Goal: Information Seeking & Learning: Learn about a topic

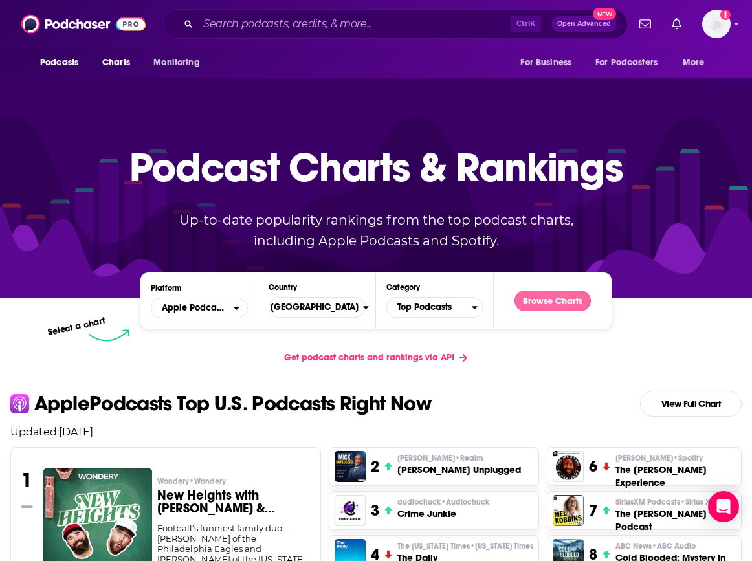
click at [572, 294] on button "Browse Charts" at bounding box center [553, 301] width 76 height 21
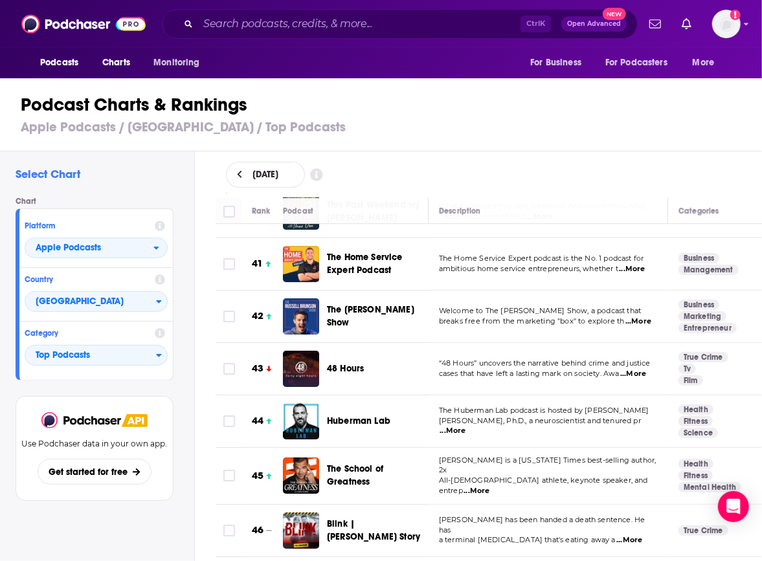
scroll to position [2137, 0]
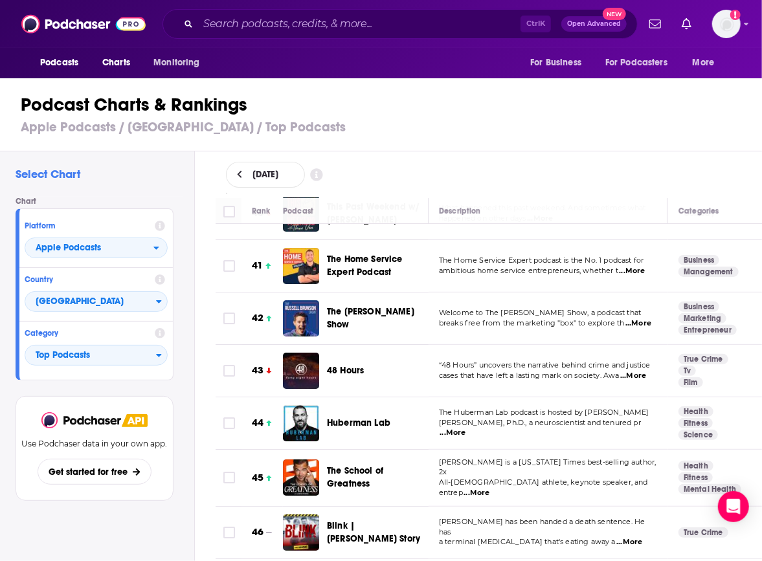
drag, startPoint x: 445, startPoint y: 312, endPoint x: 399, endPoint y: 185, distance: 135.8
click at [398, 153] on div "[DATE]" at bounding box center [489, 175] width 568 height 47
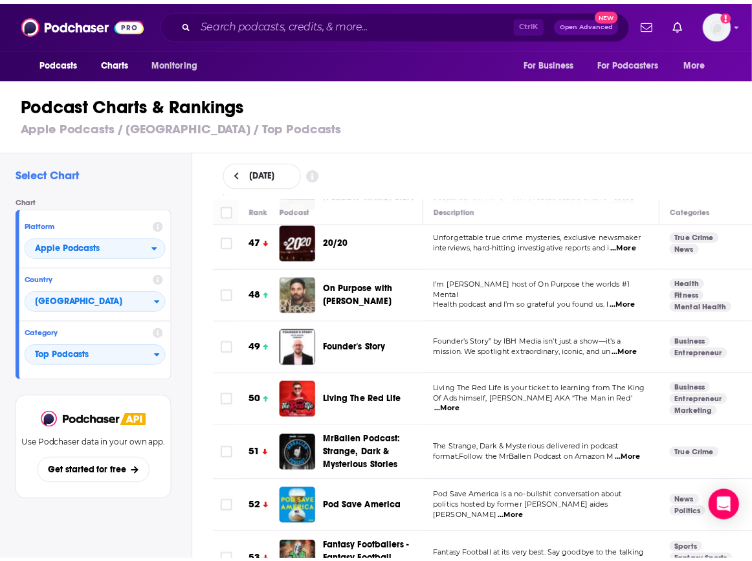
scroll to position [2460, 0]
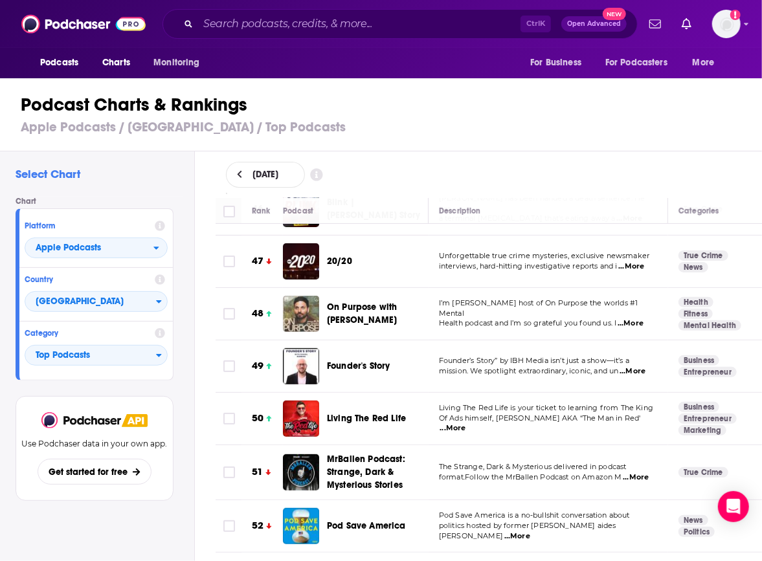
click at [354, 413] on span "Living The Red Life" at bounding box center [366, 418] width 79 height 11
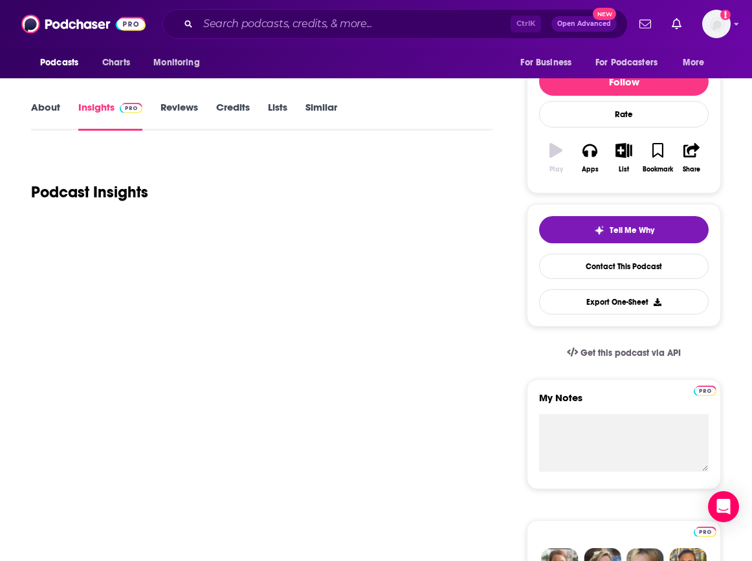
scroll to position [194, 0]
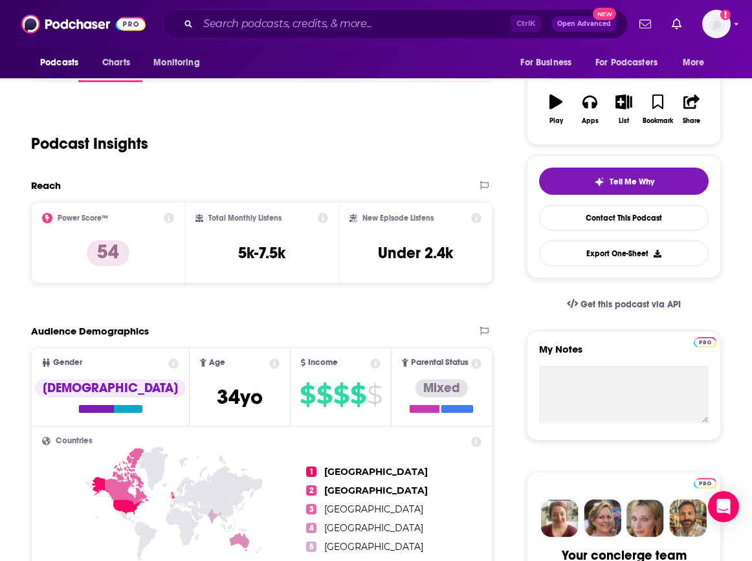
click at [0, 0] on p "Charts" at bounding box center [0, 0] width 0 height 0
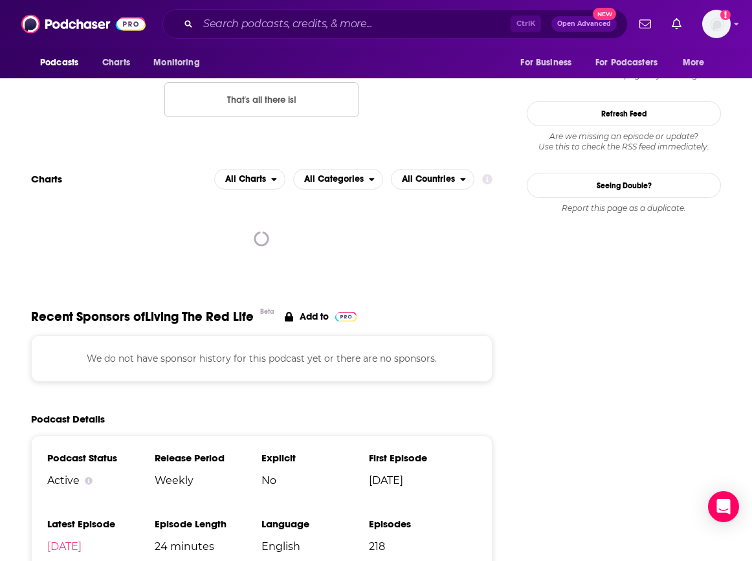
scroll to position [1307, 0]
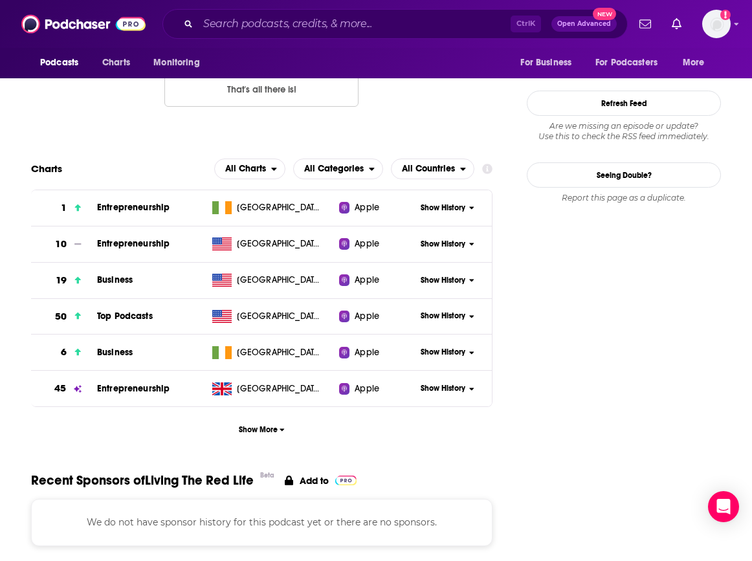
click at [492, 300] on div "Show History" at bounding box center [452, 316] width 80 height 32
click at [466, 311] on span "Show History" at bounding box center [443, 316] width 45 height 11
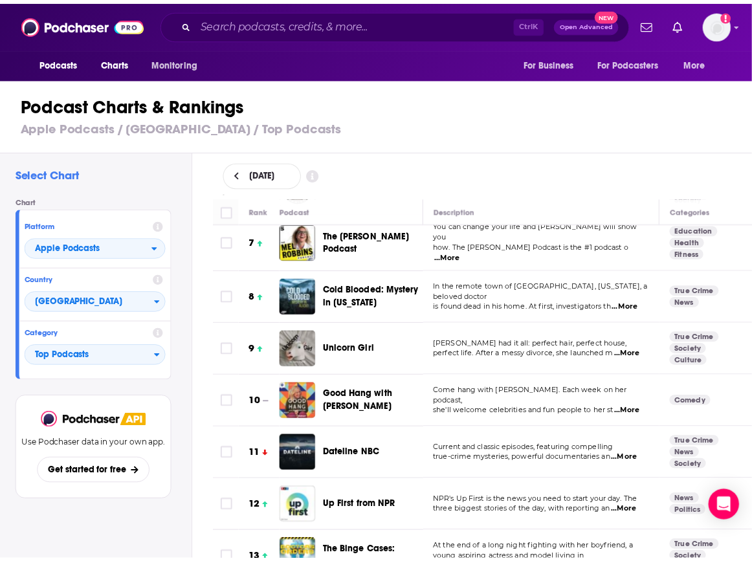
scroll to position [324, 0]
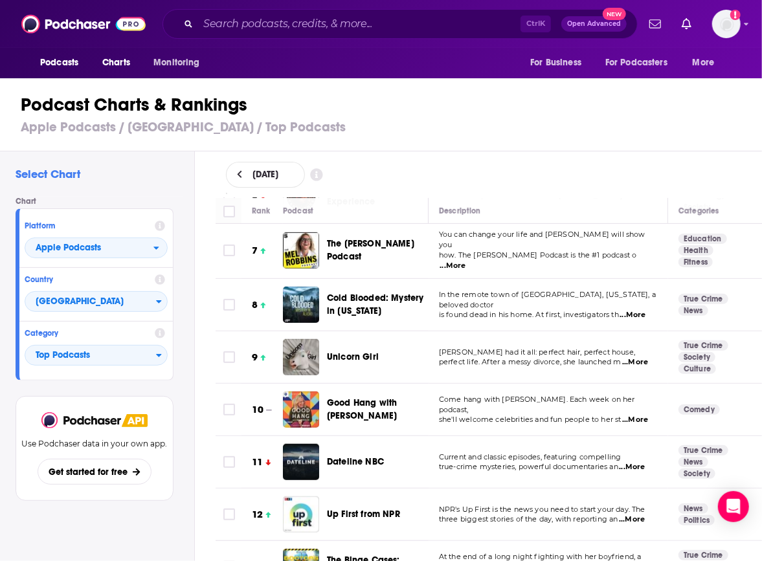
click at [348, 352] on span "Unicorn Girl" at bounding box center [353, 357] width 52 height 11
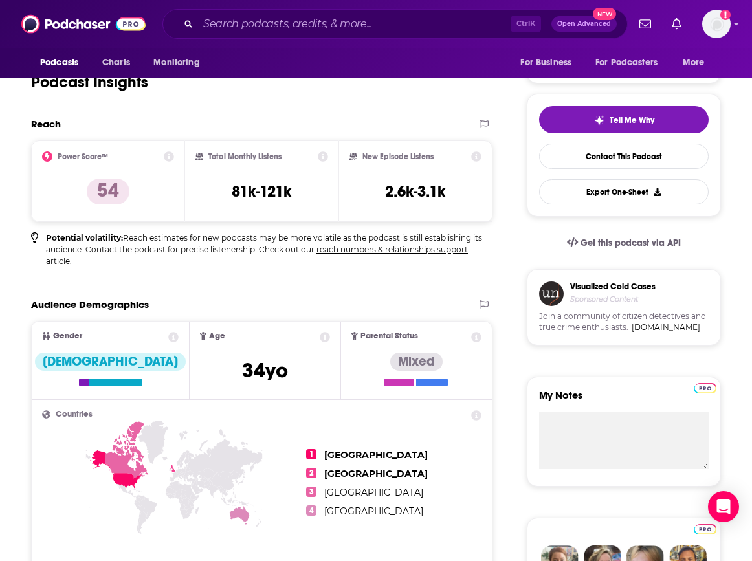
click at [0, 0] on p "Charts" at bounding box center [0, 0] width 0 height 0
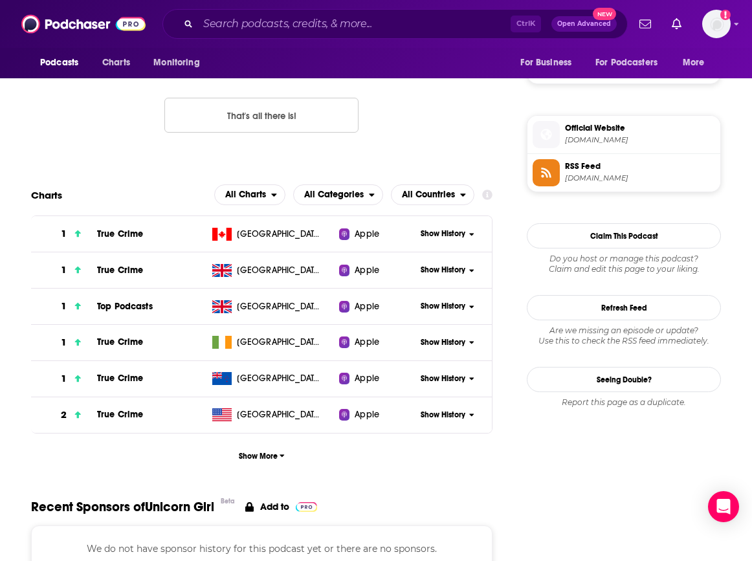
scroll to position [1095, 0]
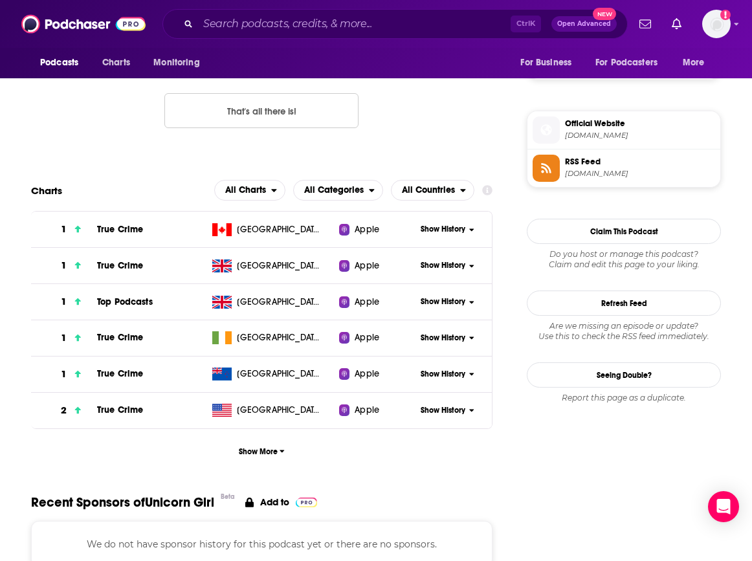
click at [466, 409] on span "Show History" at bounding box center [443, 410] width 45 height 11
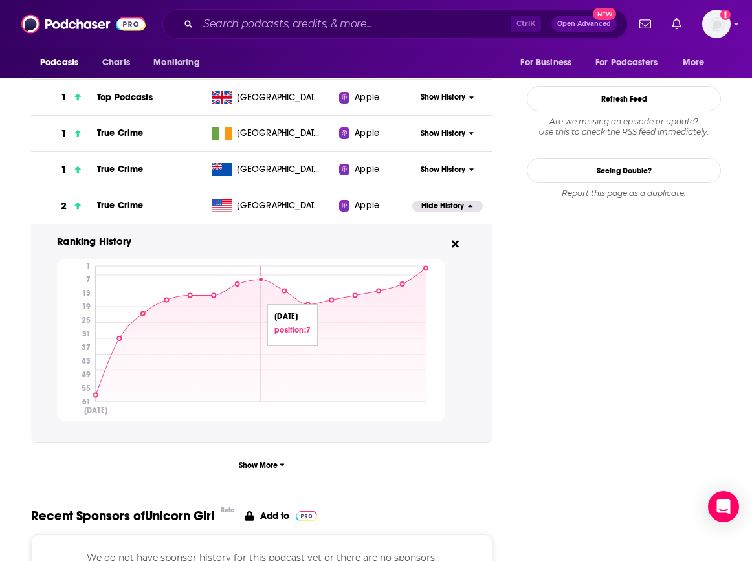
scroll to position [1354, 0]
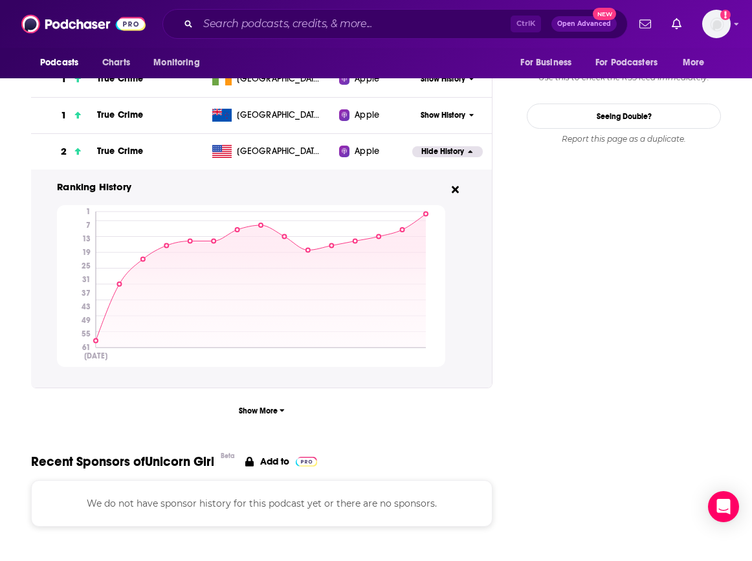
click at [365, 403] on button "Show More" at bounding box center [262, 411] width 462 height 24
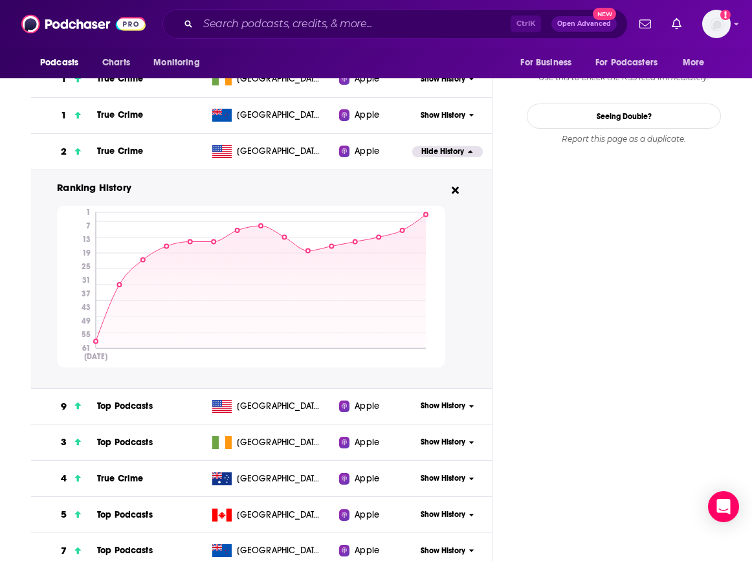
scroll to position [1484, 0]
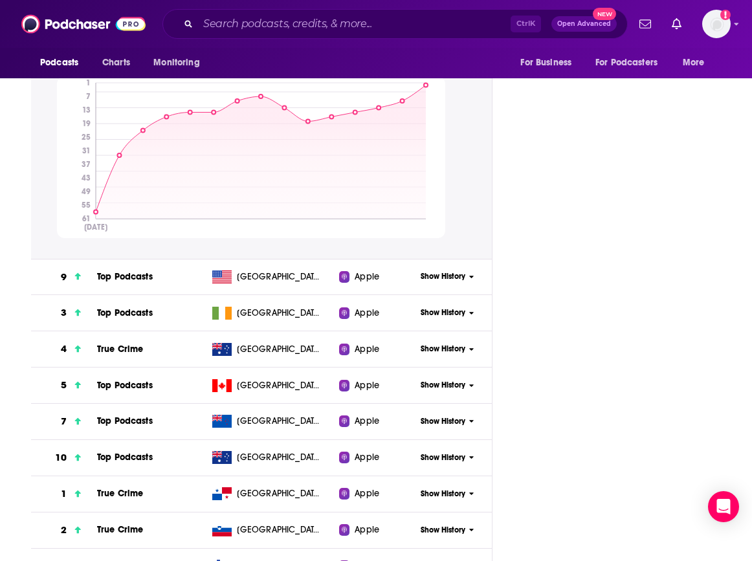
click at [466, 280] on span "Show History" at bounding box center [443, 276] width 45 height 11
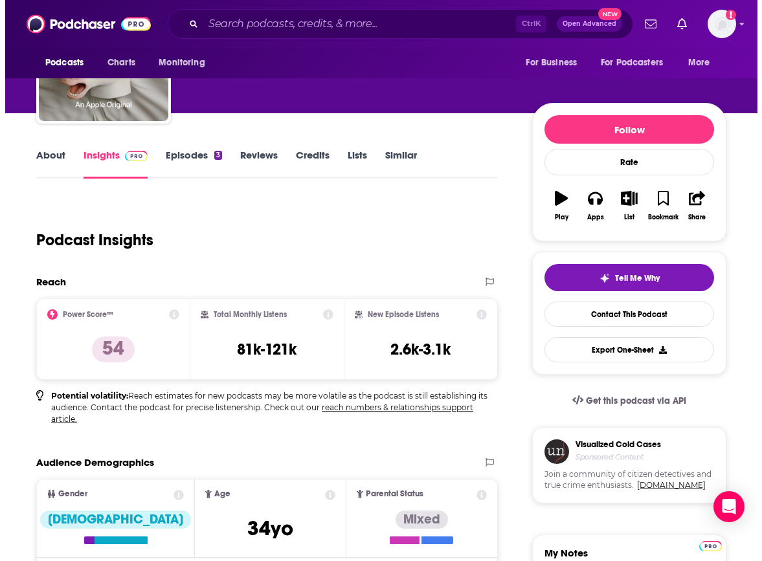
scroll to position [0, 0]
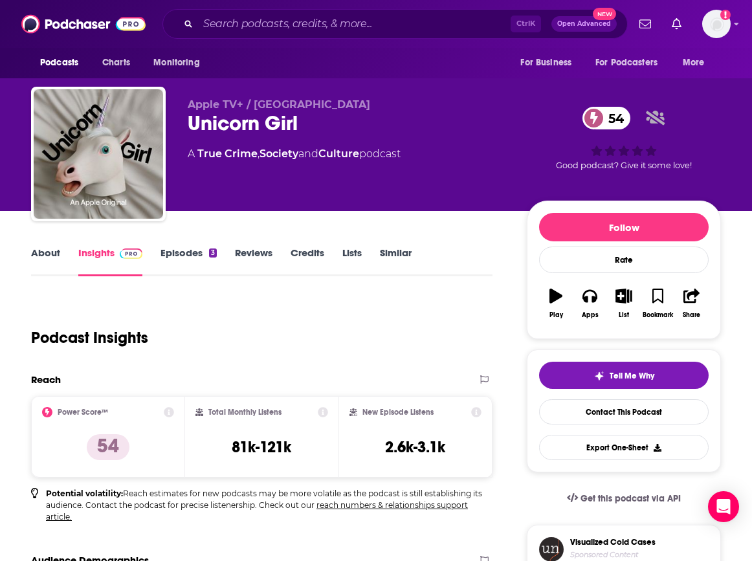
click at [572, 189] on div "Apple TV+ / Seven Hills Unicorn Girl [DEMOGRAPHIC_DATA] A True Crime , Society …" at bounding box center [454, 156] width 533 height 117
click at [388, 308] on div "Podcast Insights" at bounding box center [256, 330] width 451 height 66
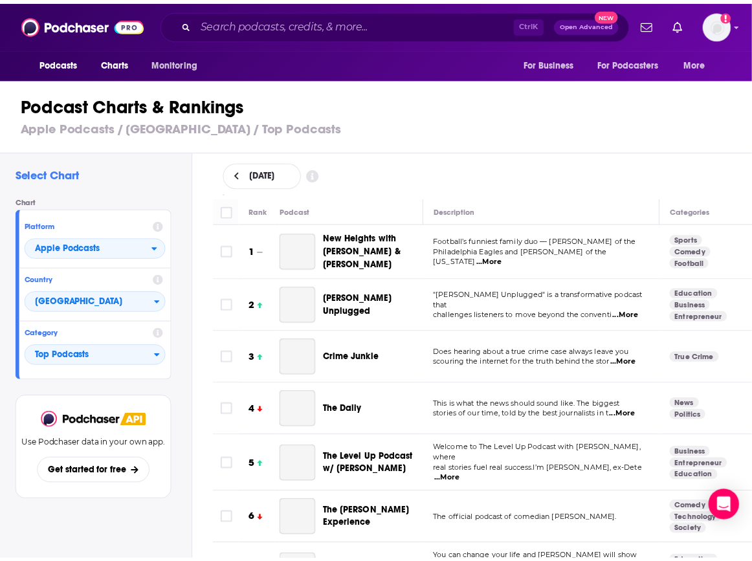
scroll to position [647, 0]
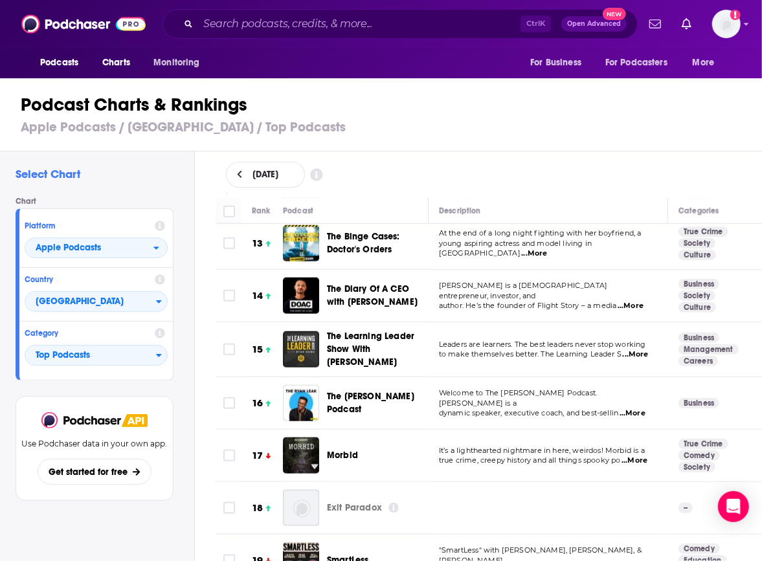
click at [376, 331] on span "The Learning Leader Show With [PERSON_NAME]" at bounding box center [370, 349] width 87 height 37
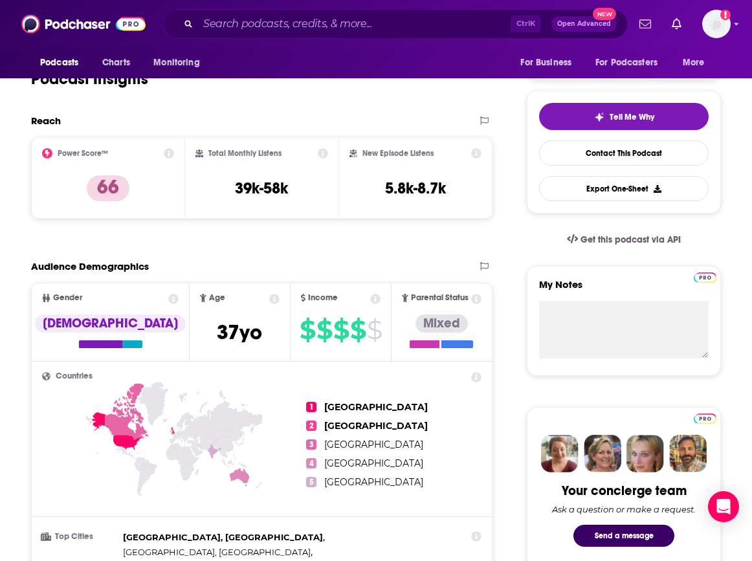
scroll to position [324, 0]
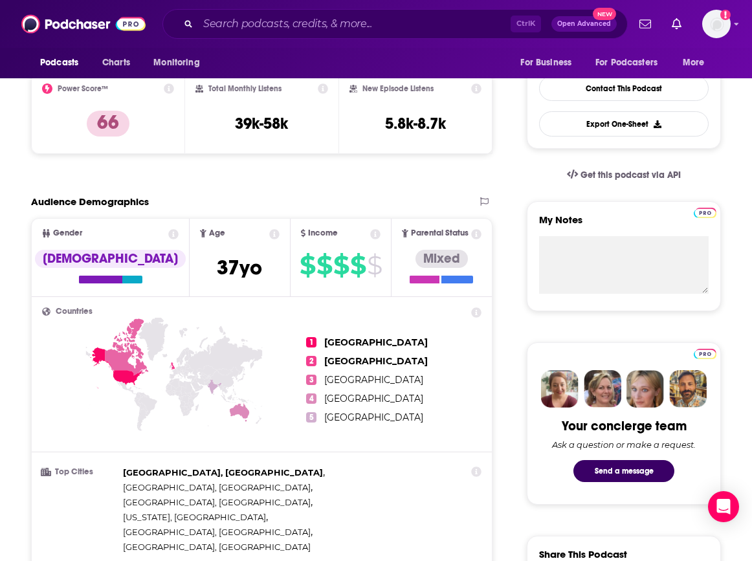
click at [0, 0] on p "Charts" at bounding box center [0, 0] width 0 height 0
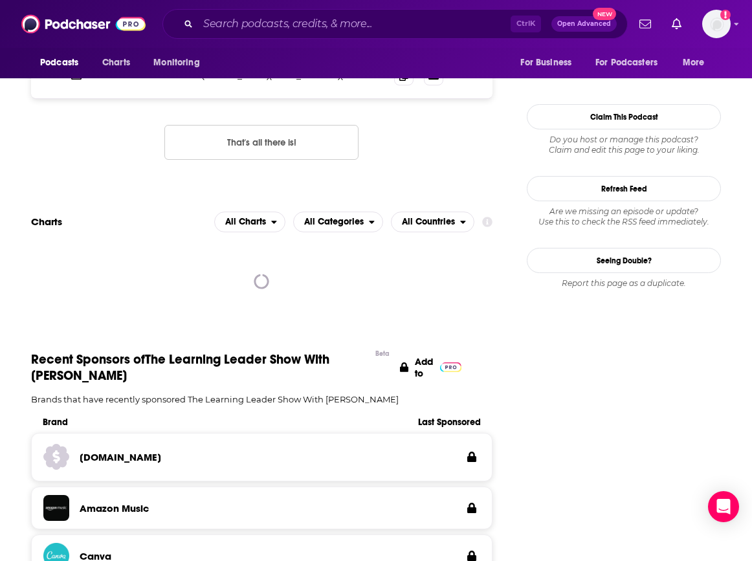
scroll to position [1392, 0]
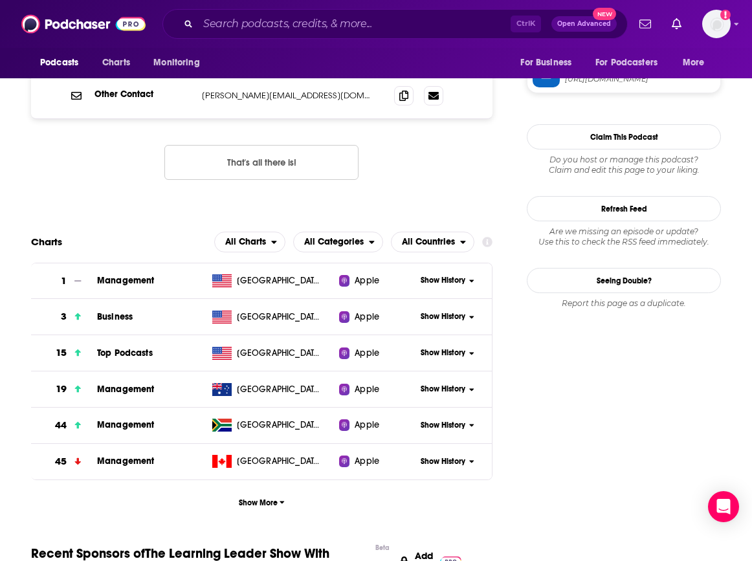
click at [492, 337] on div "Show History" at bounding box center [452, 353] width 80 height 32
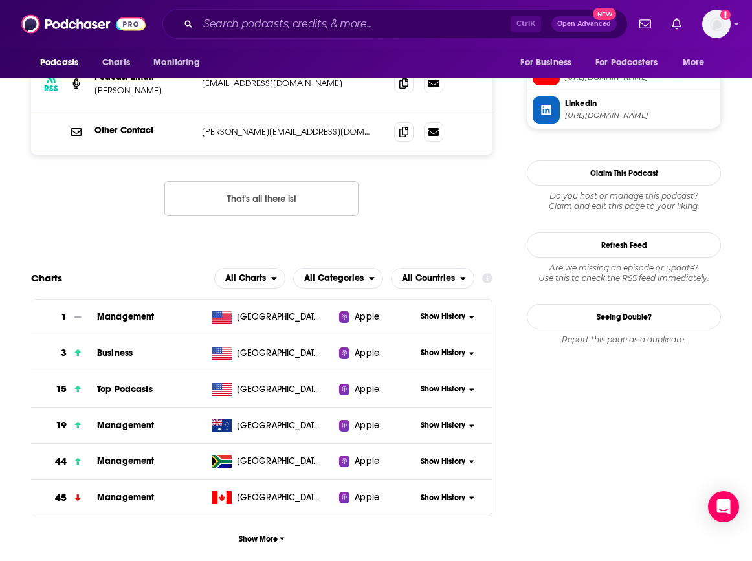
scroll to position [1327, 0]
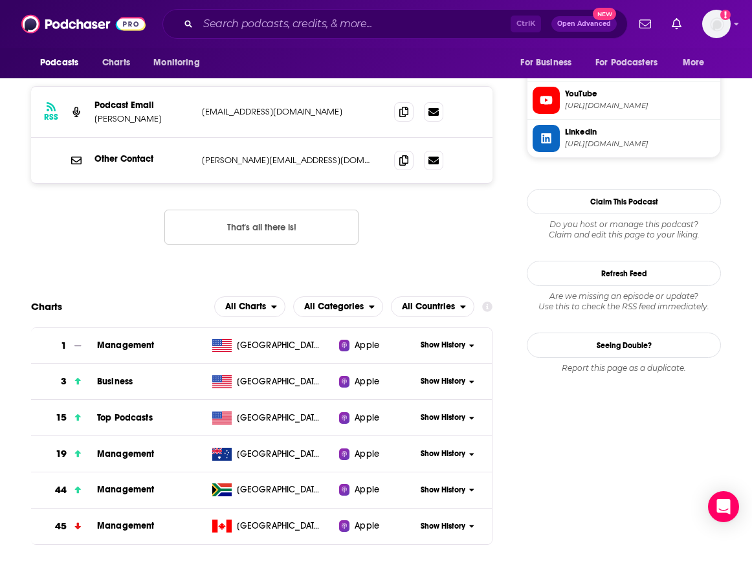
click at [466, 412] on span "Show History" at bounding box center [443, 417] width 45 height 11
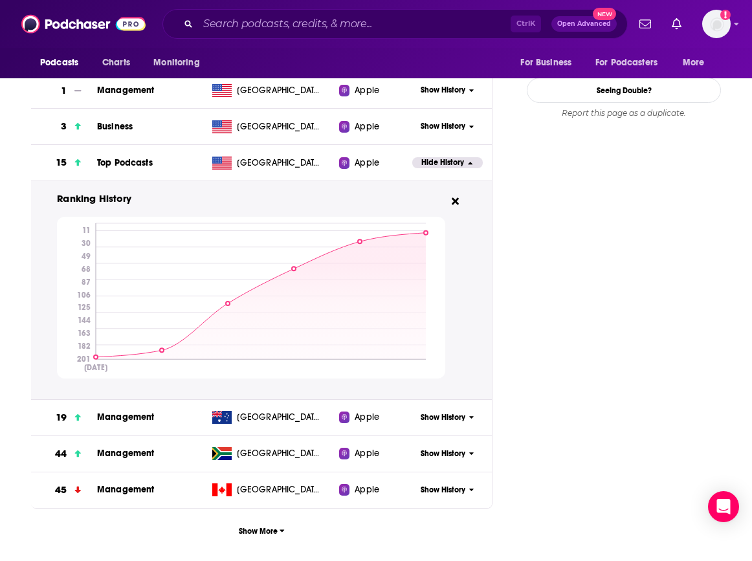
scroll to position [1586, 0]
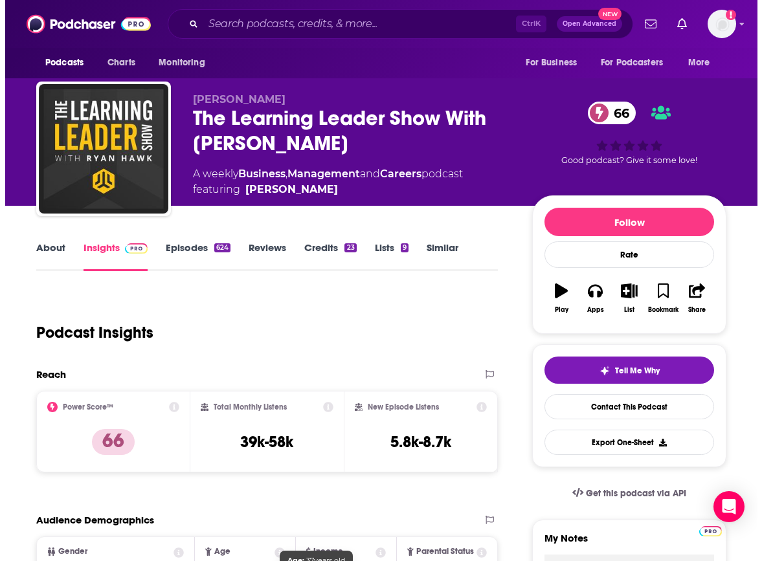
scroll to position [0, 0]
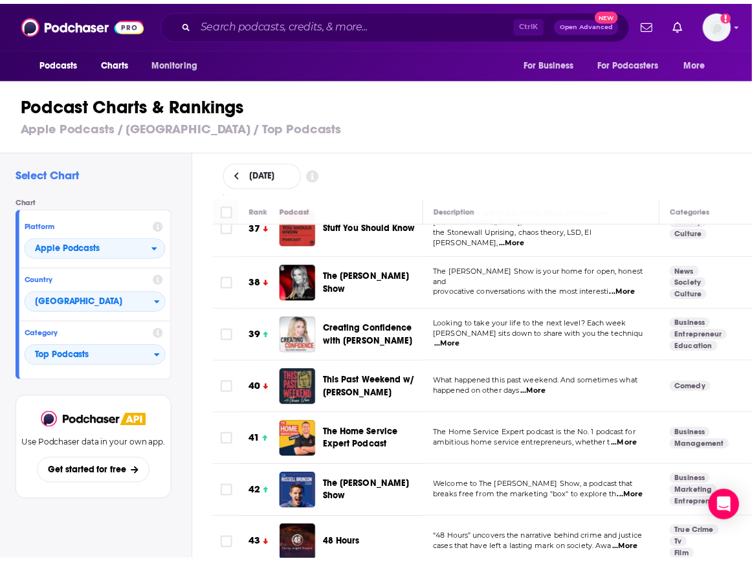
scroll to position [1942, 0]
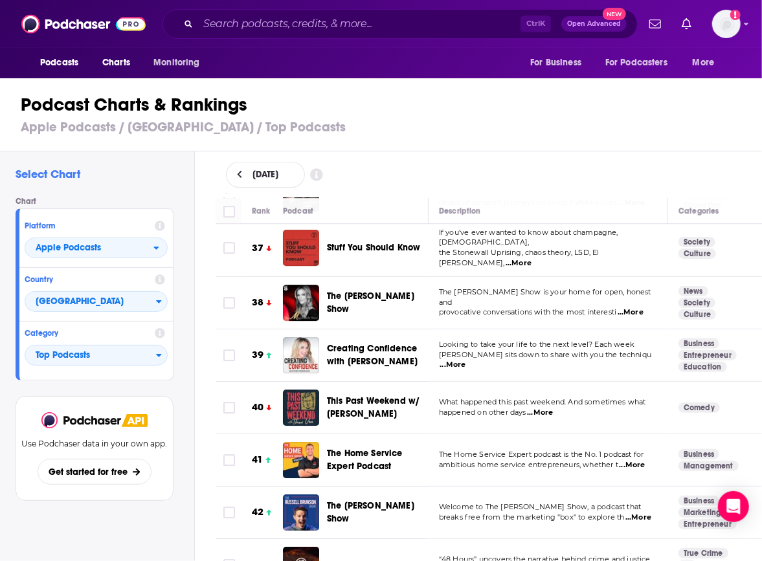
click at [385, 343] on span "Creating Confidence with [PERSON_NAME]" at bounding box center [372, 355] width 91 height 24
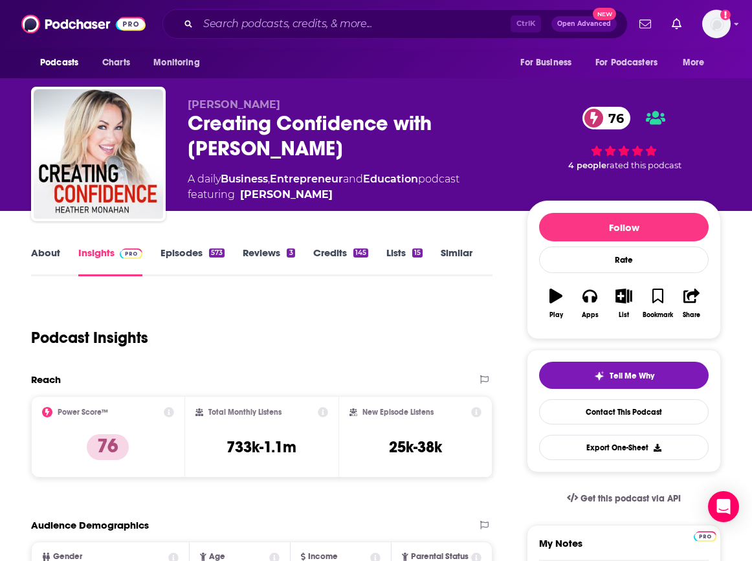
click at [0, 0] on p "Charts" at bounding box center [0, 0] width 0 height 0
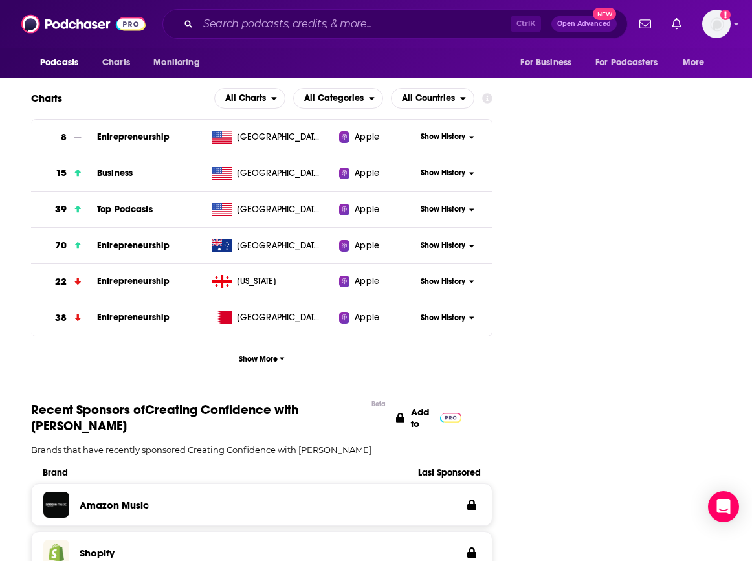
scroll to position [1467, 0]
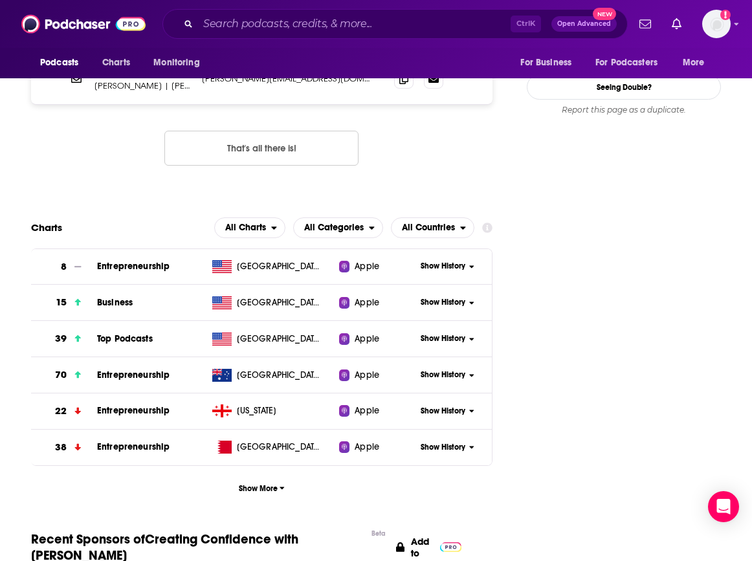
click at [466, 333] on span "Show History" at bounding box center [443, 338] width 45 height 11
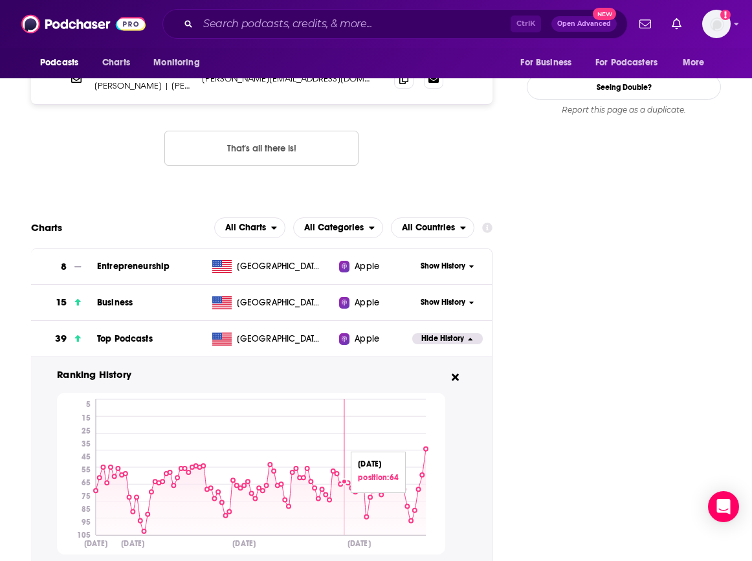
scroll to position [1532, 0]
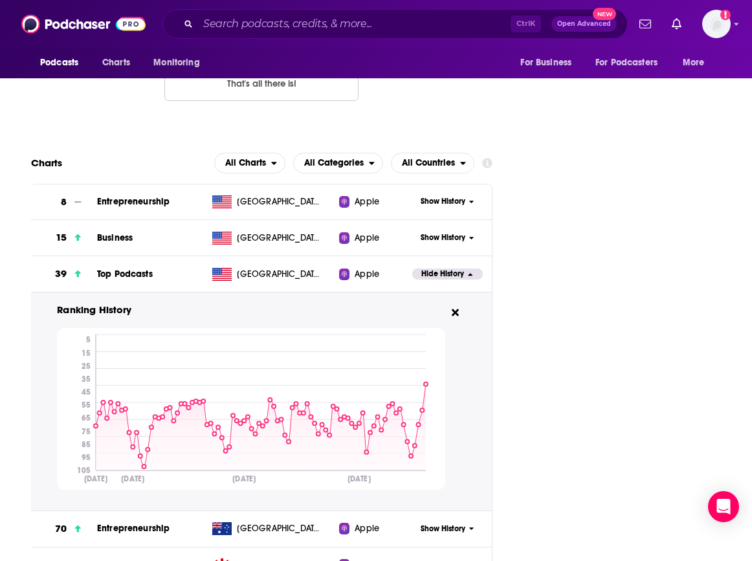
drag, startPoint x: 653, startPoint y: 357, endPoint x: 646, endPoint y: 349, distance: 10.1
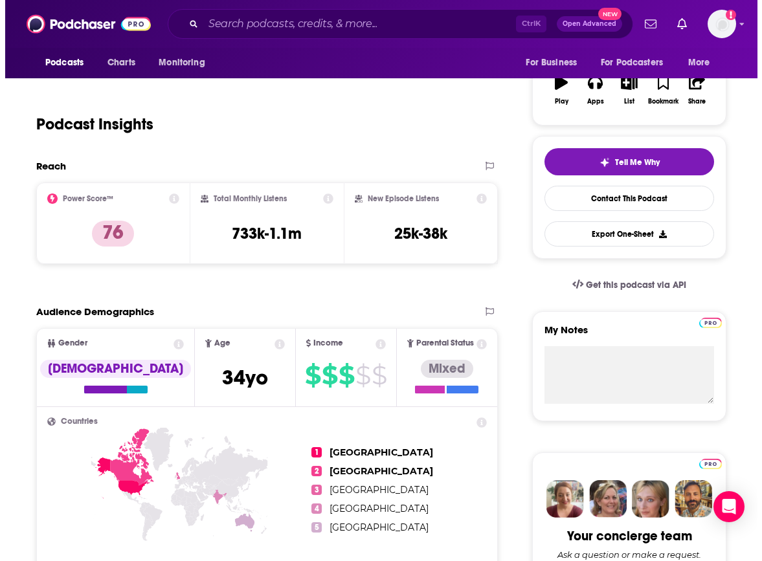
scroll to position [0, 0]
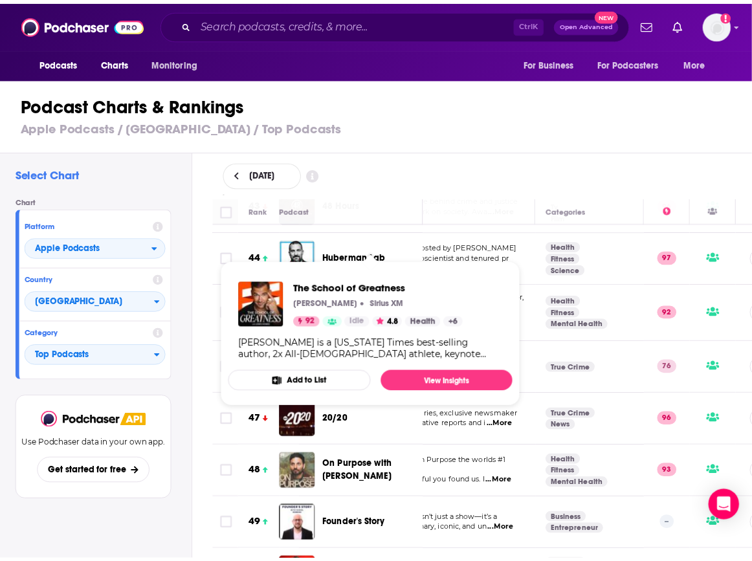
scroll to position [2331, 126]
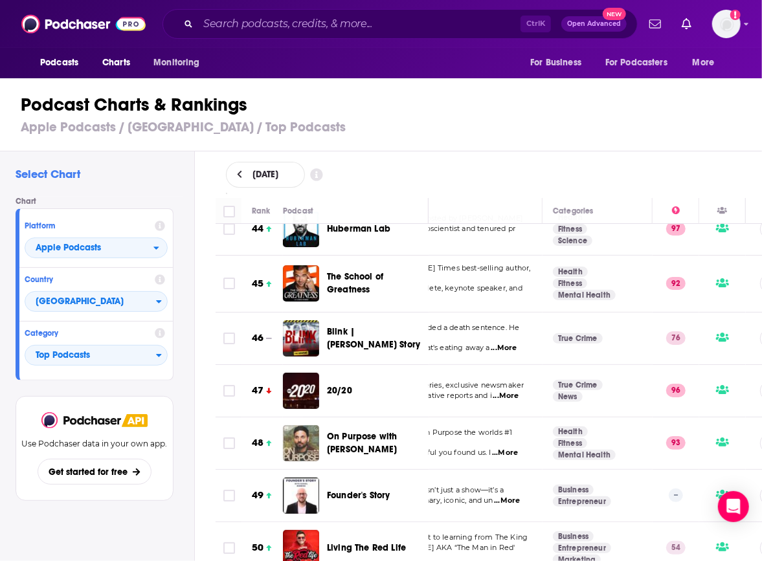
click at [373, 490] on span "Founder's Story" at bounding box center [358, 495] width 63 height 11
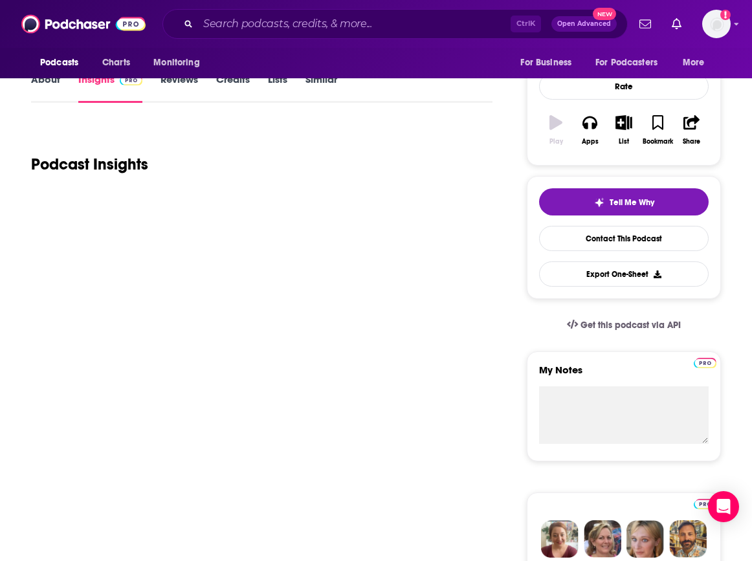
scroll to position [194, 0]
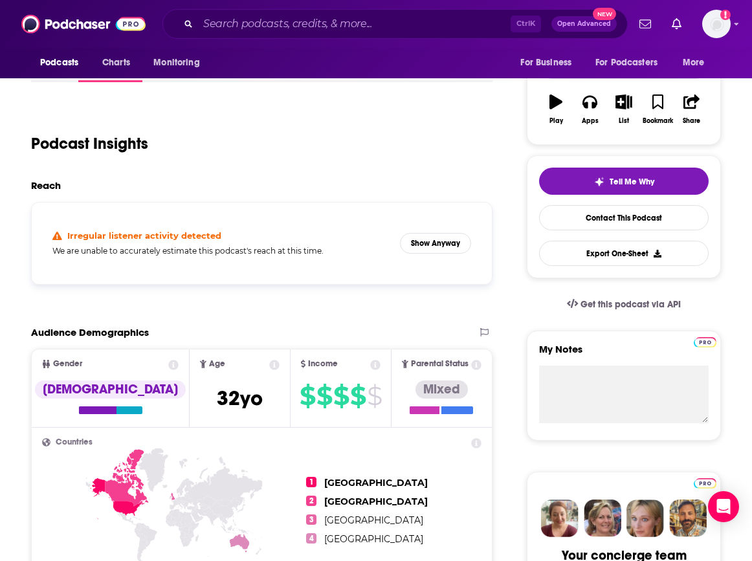
click at [0, 0] on p "Charts" at bounding box center [0, 0] width 0 height 0
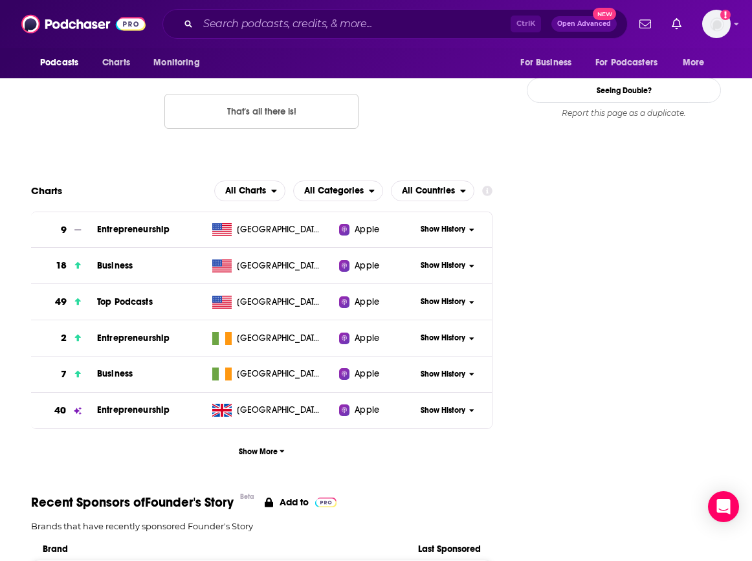
scroll to position [1303, 0]
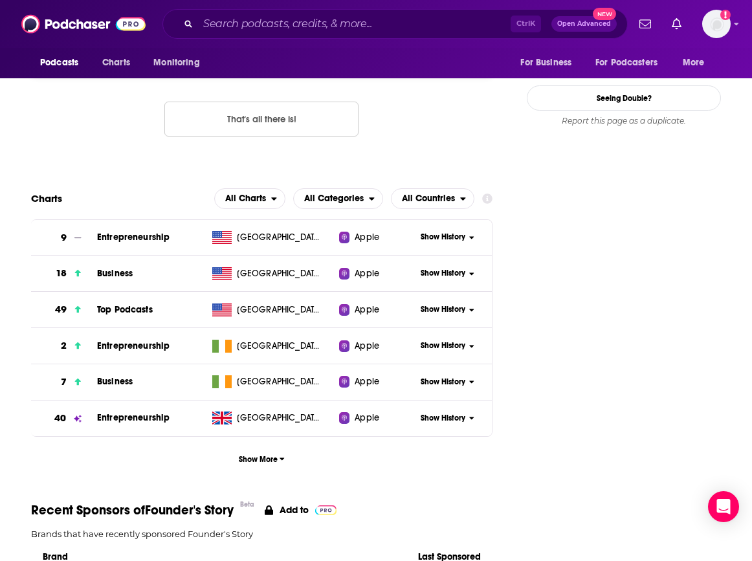
click at [466, 304] on span "Show History" at bounding box center [443, 309] width 45 height 11
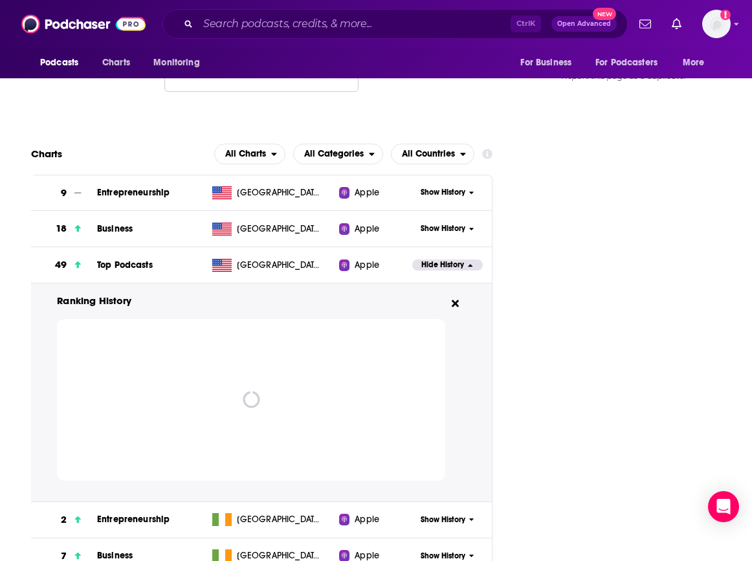
scroll to position [1368, 0]
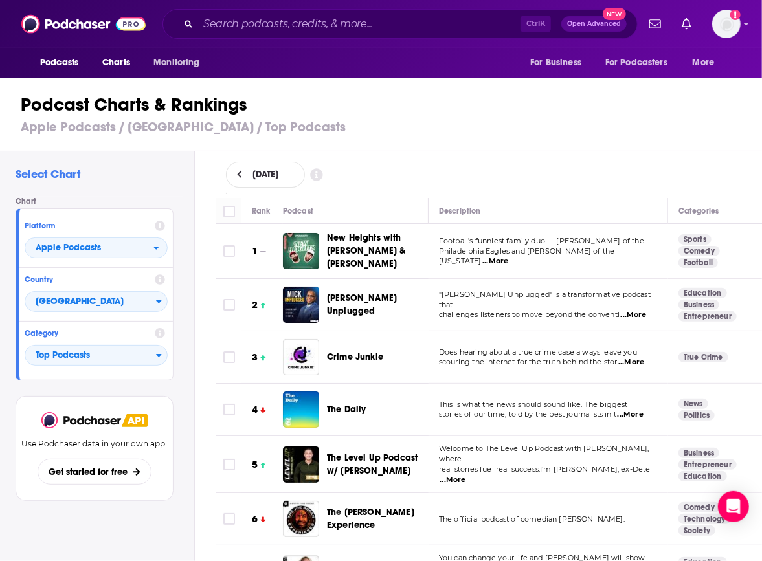
drag, startPoint x: 679, startPoint y: 149, endPoint x: 680, endPoint y: 140, distance: 8.5
click at [680, 148] on div "Podcast Charts & Rankings Apple Podcasts / [GEOGRAPHIC_DATA] / Top Podcasts" at bounding box center [386, 115] width 773 height 74
click at [129, 63] on span "Charts" at bounding box center [116, 63] width 28 height 18
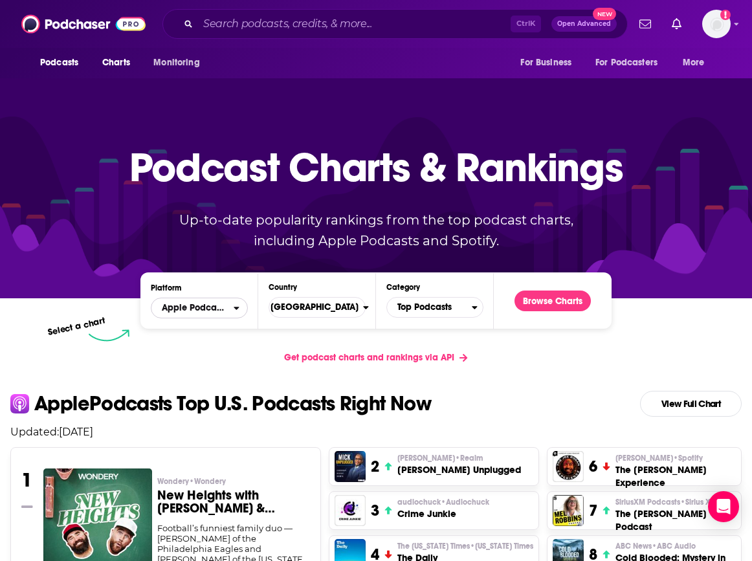
click at [178, 301] on span "Apple Podcasts" at bounding box center [193, 308] width 82 height 22
drag, startPoint x: 183, startPoint y: 344, endPoint x: 484, endPoint y: 378, distance: 303.6
click at [183, 344] on span "Spotify" at bounding box center [199, 348] width 80 height 8
click at [571, 297] on button "Browse Charts" at bounding box center [553, 301] width 76 height 21
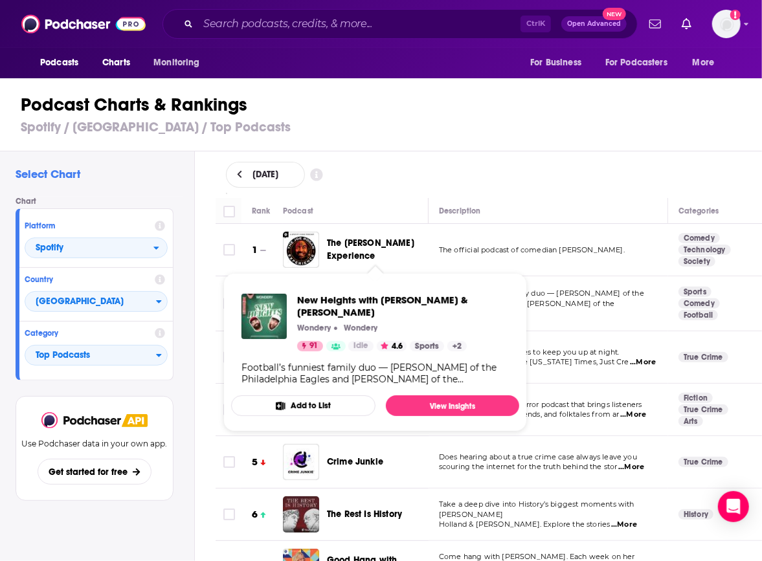
scroll to position [65, 0]
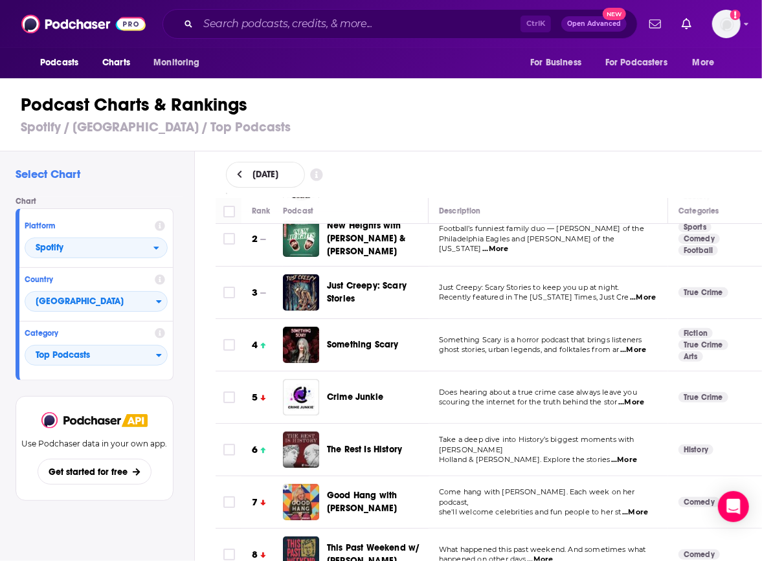
click at [497, 160] on div "[DATE]" at bounding box center [489, 175] width 568 height 47
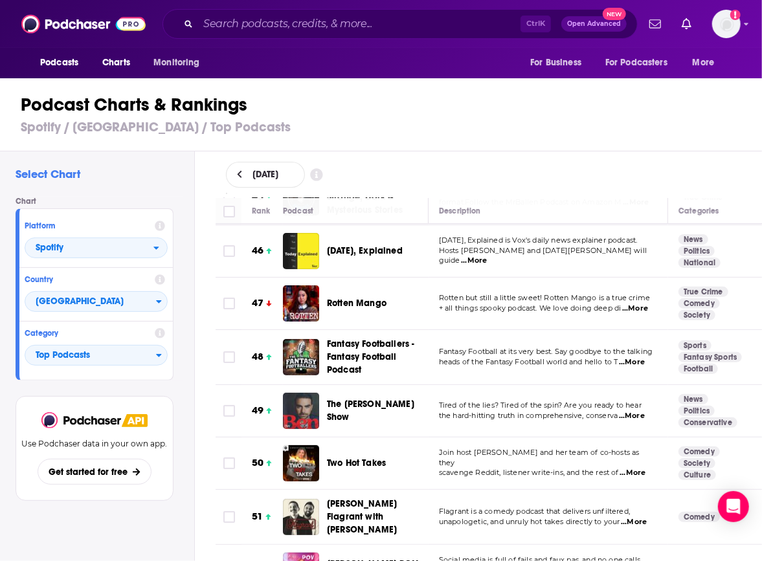
scroll to position [2396, 0]
